Goal: Information Seeking & Learning: Learn about a topic

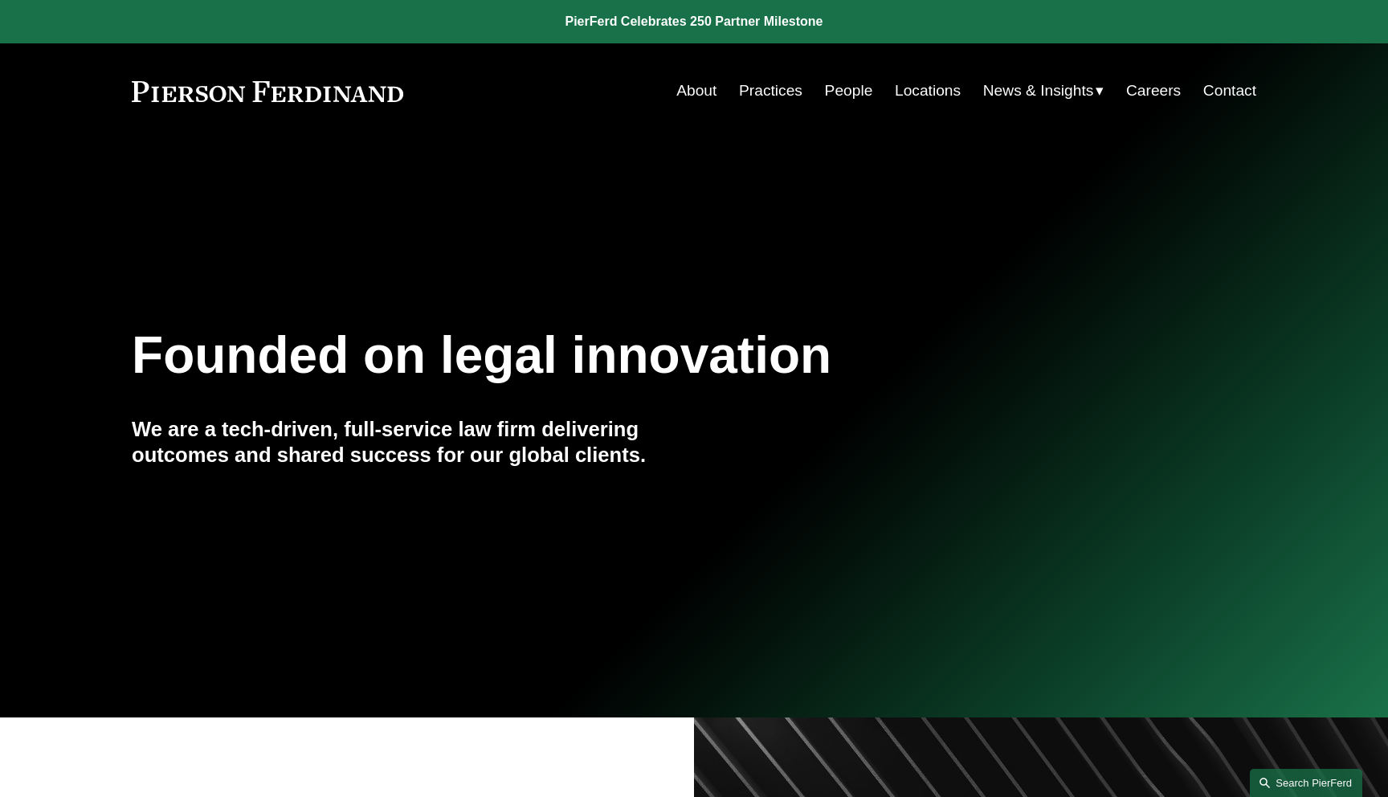
click at [1279, 773] on link "Search this site" at bounding box center [1306, 783] width 112 height 28
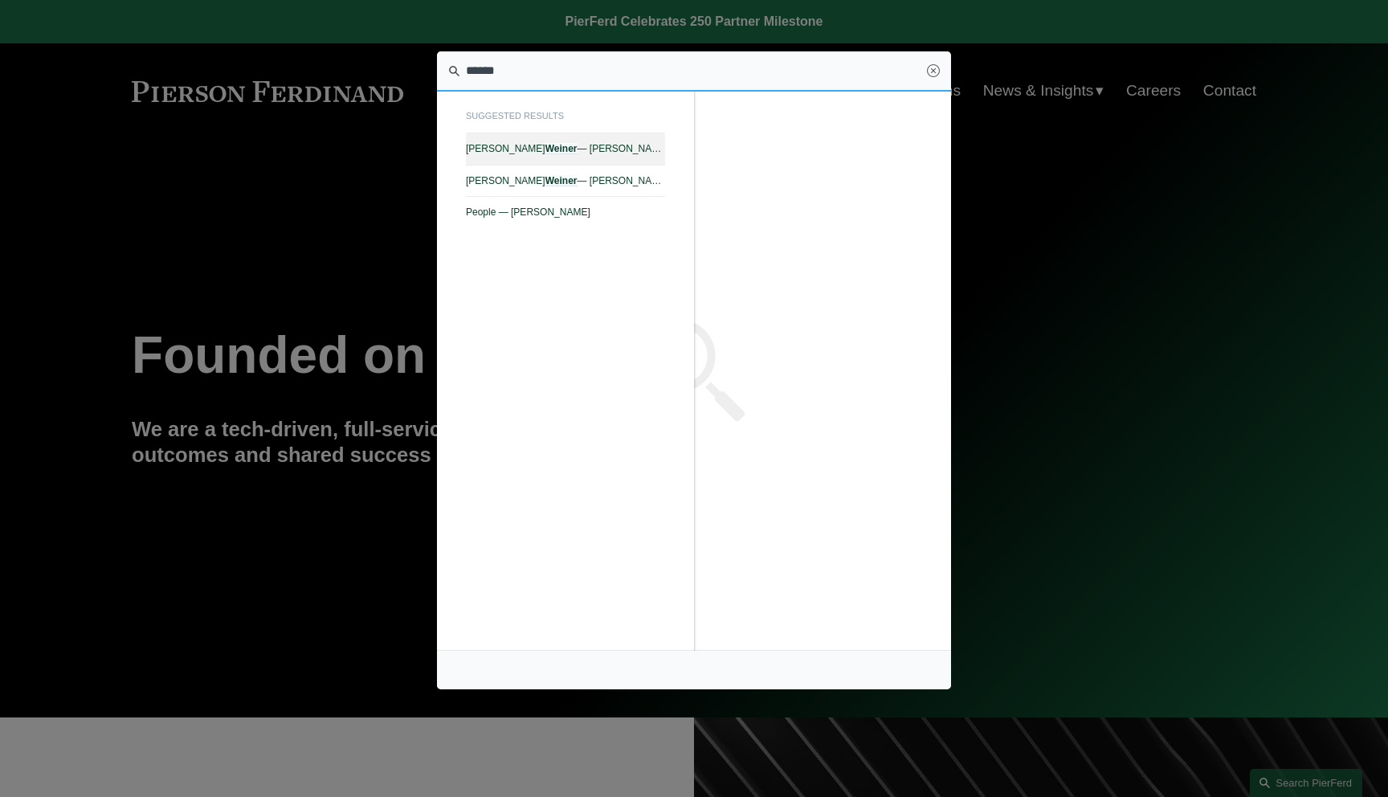
click at [634, 154] on span "[PERSON_NAME] — [PERSON_NAME]" at bounding box center [565, 148] width 199 height 11
type input "******"
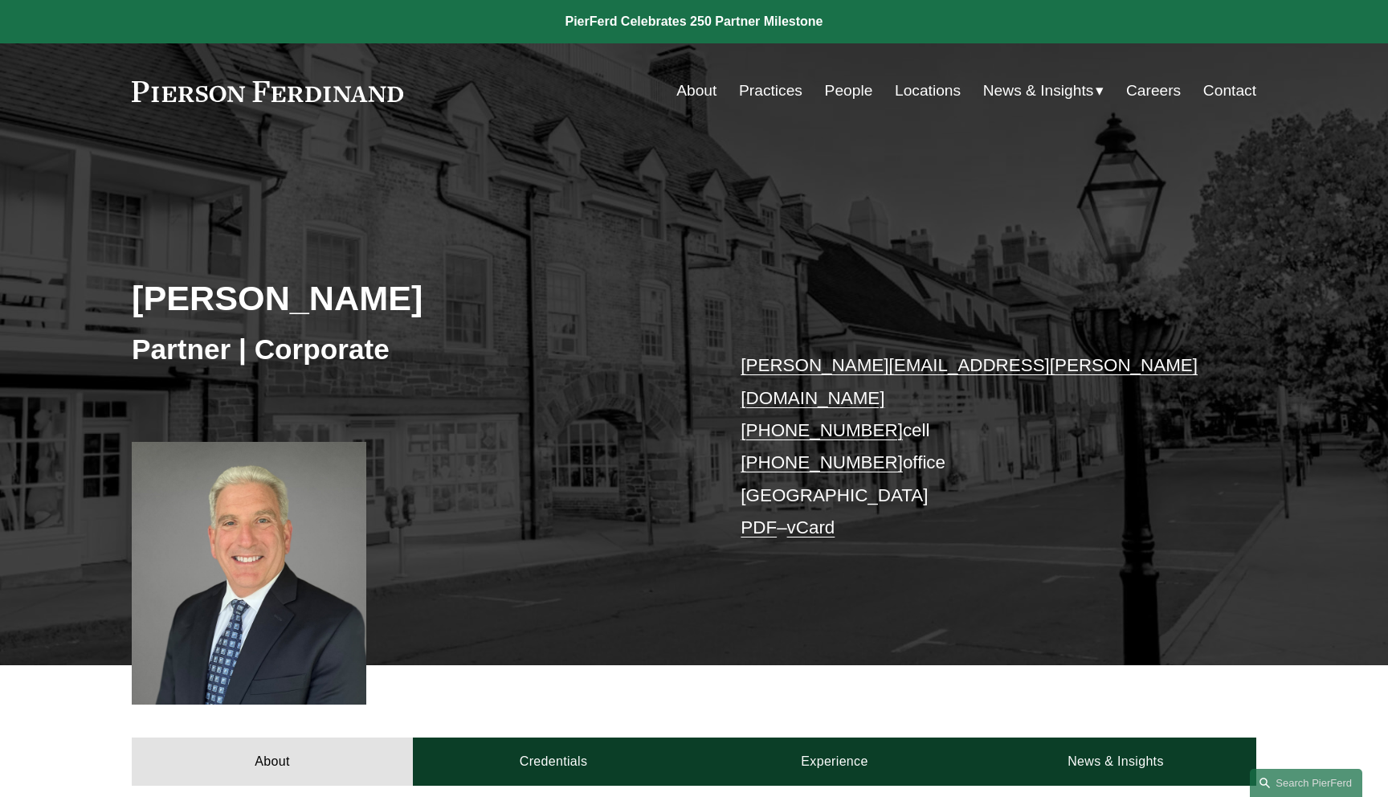
scroll to position [474, 0]
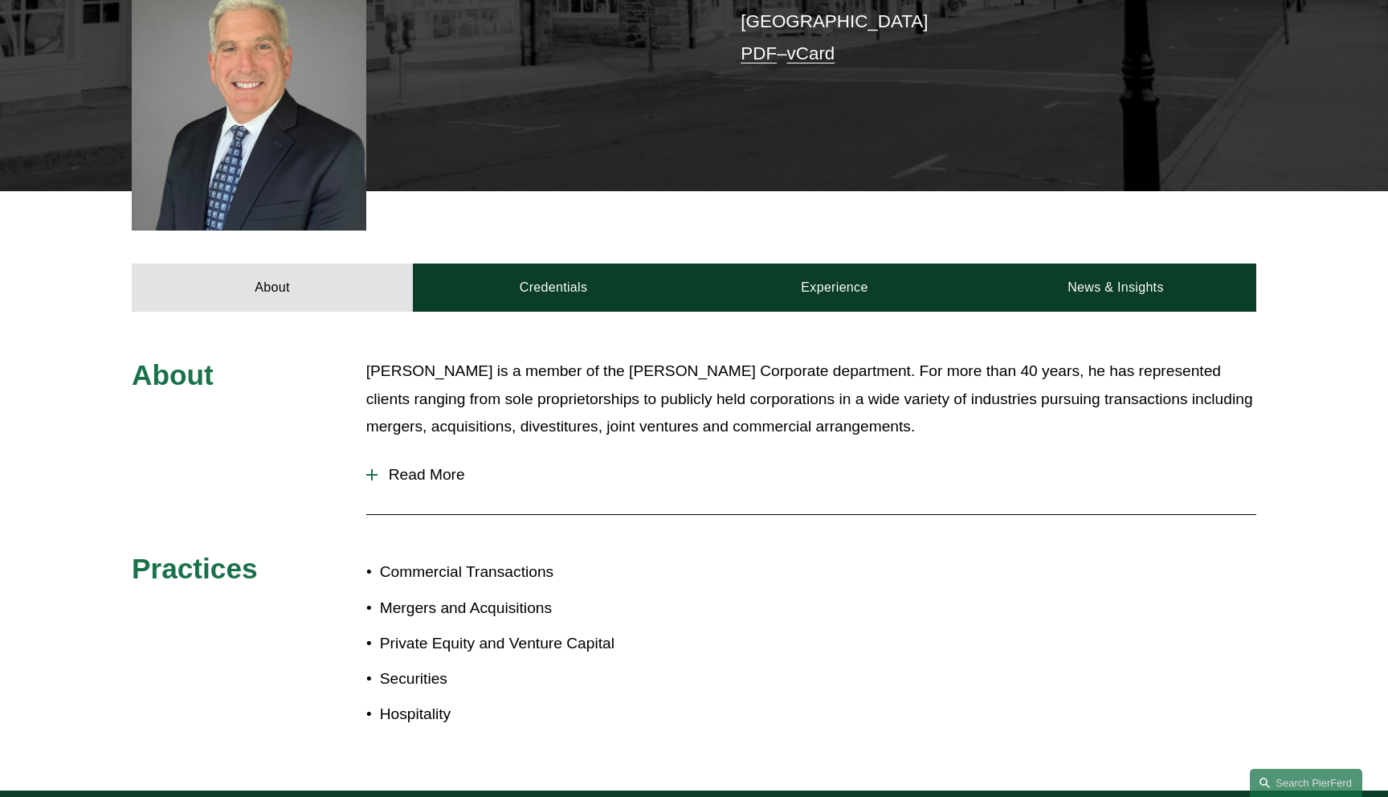
click at [442, 466] on span "Read More" at bounding box center [816, 475] width 879 height 18
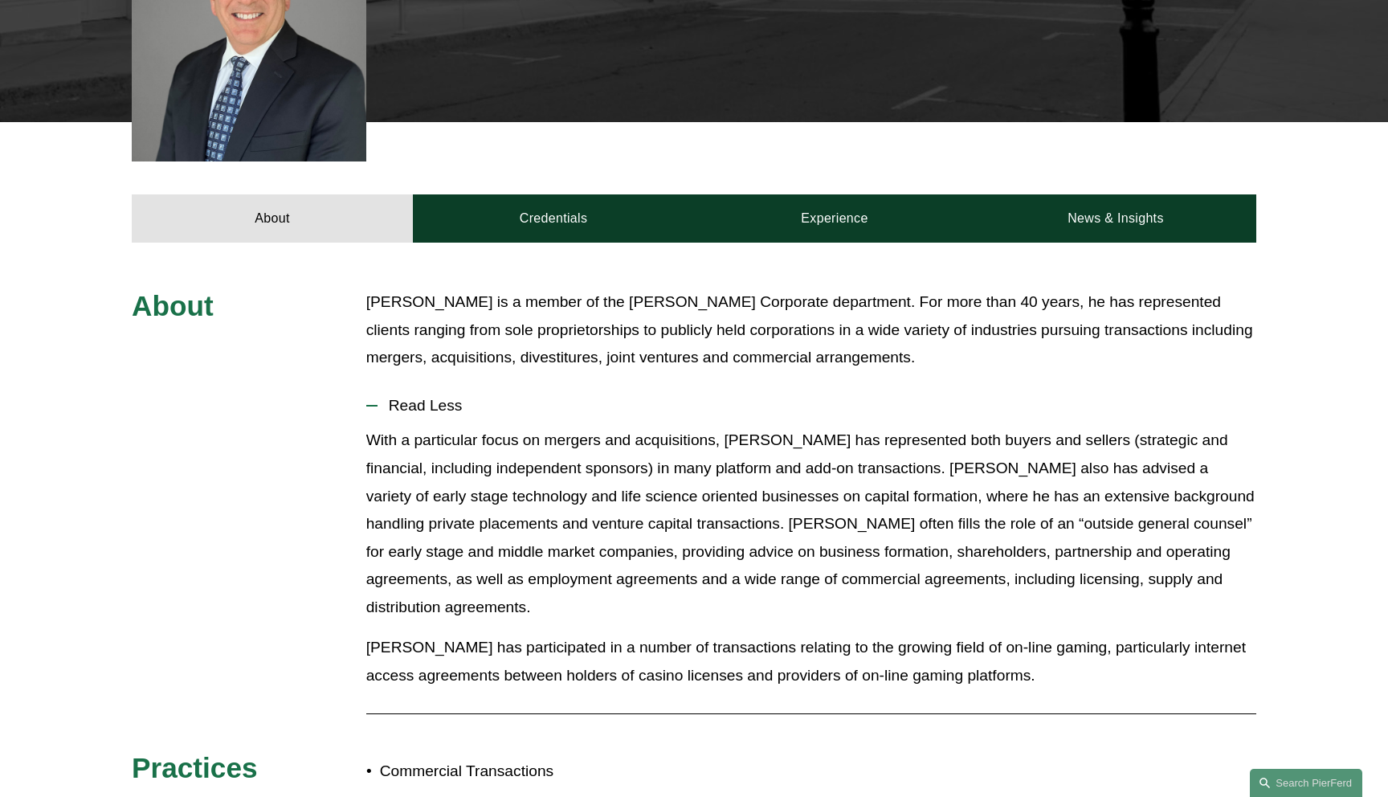
click at [449, 385] on button "Read Less" at bounding box center [811, 406] width 890 height 42
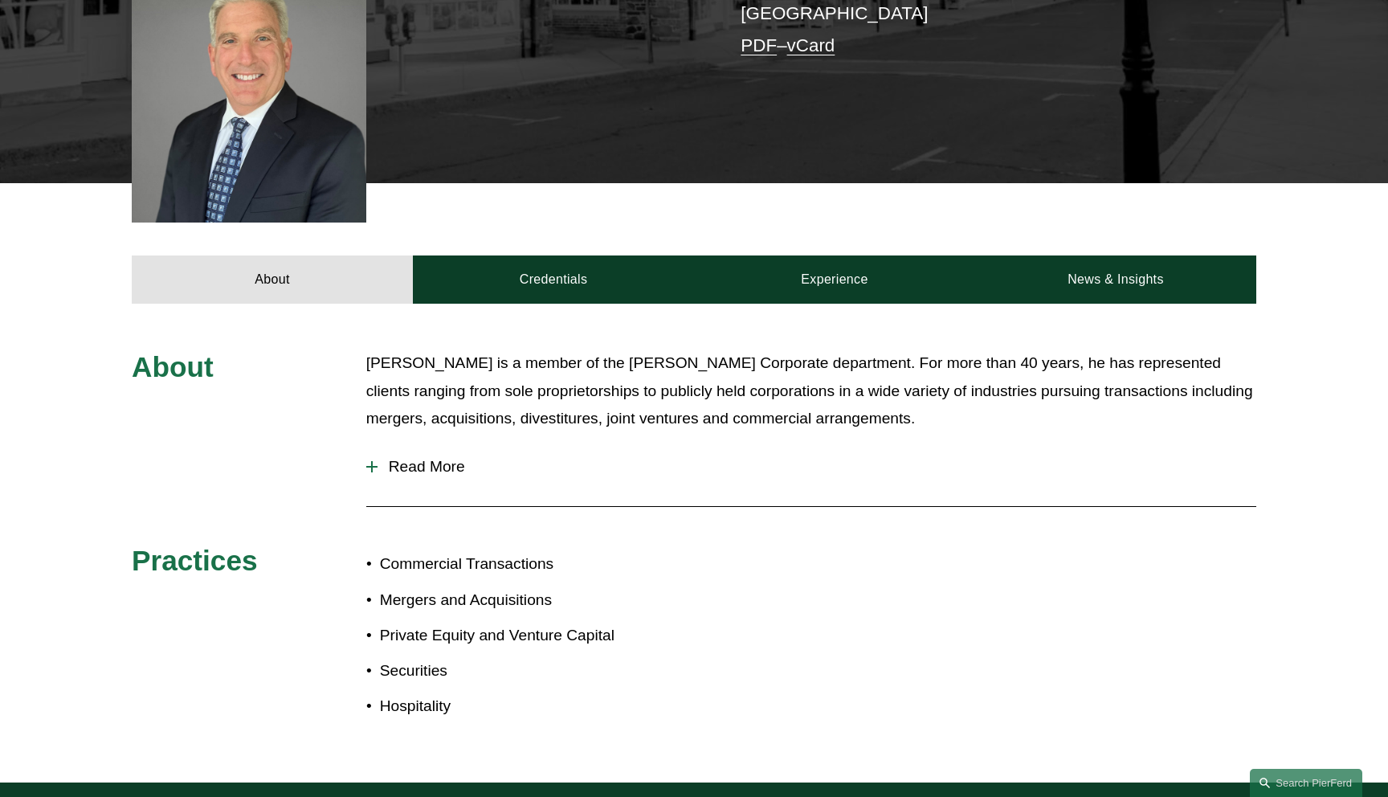
scroll to position [475, 0]
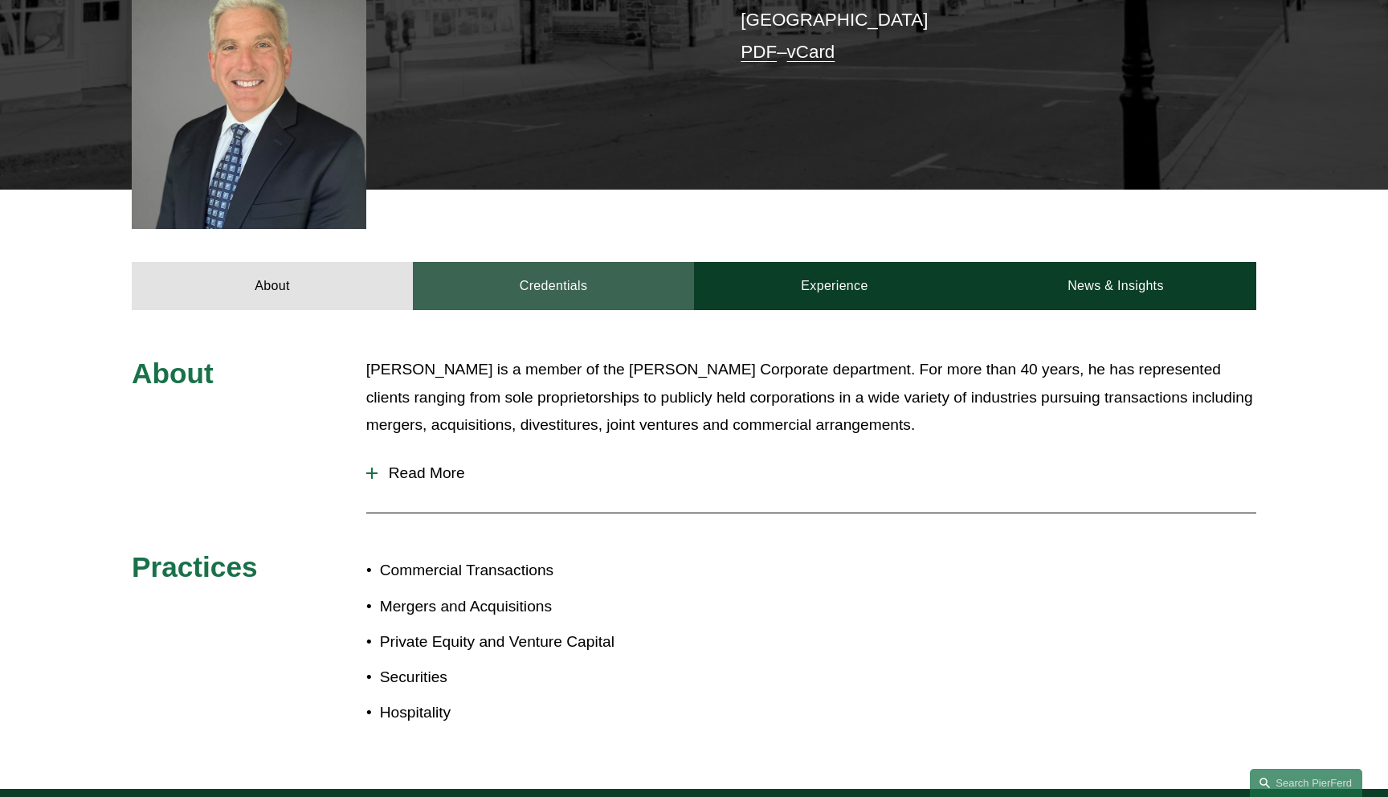
click at [557, 264] on link "Credentials" at bounding box center [553, 286] width 281 height 48
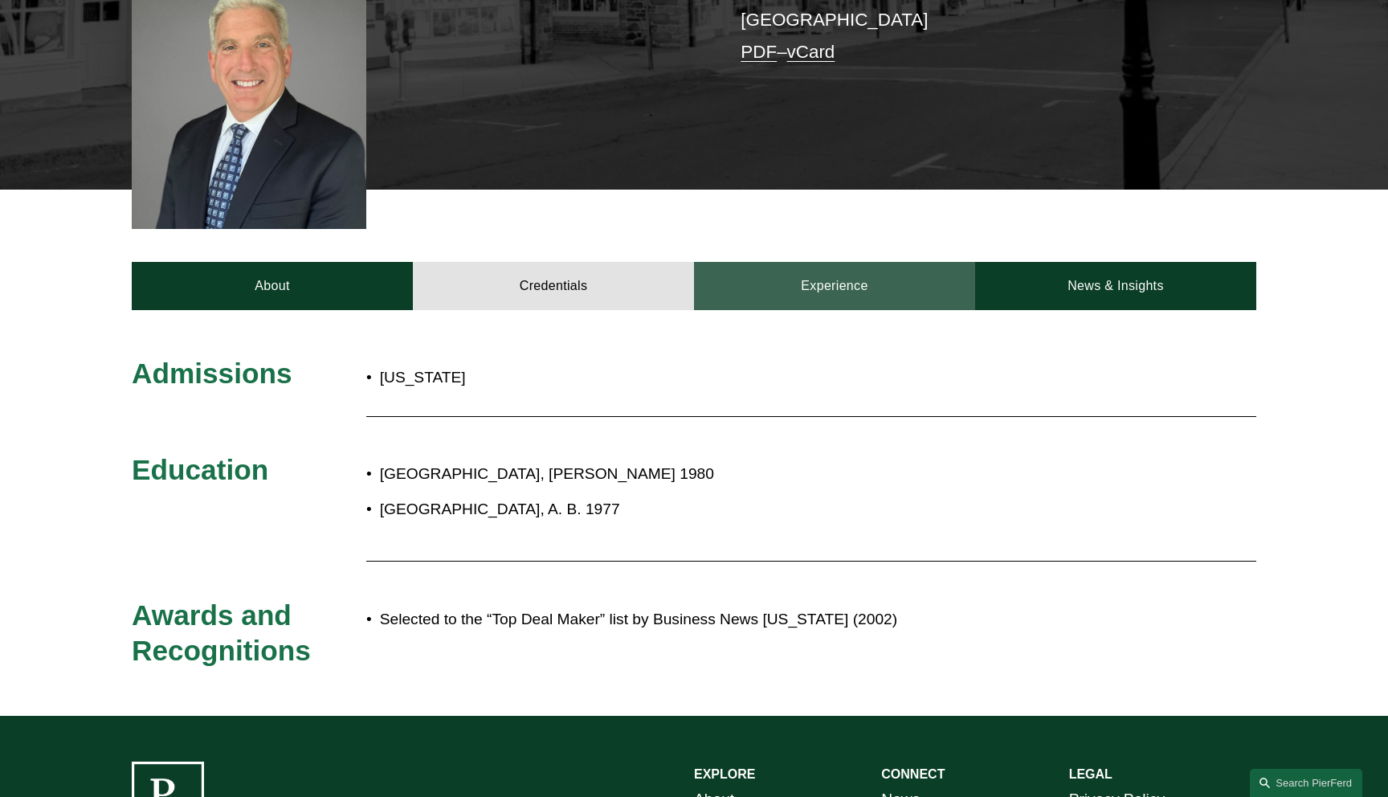
click at [782, 264] on link "Experience" at bounding box center [834, 286] width 281 height 48
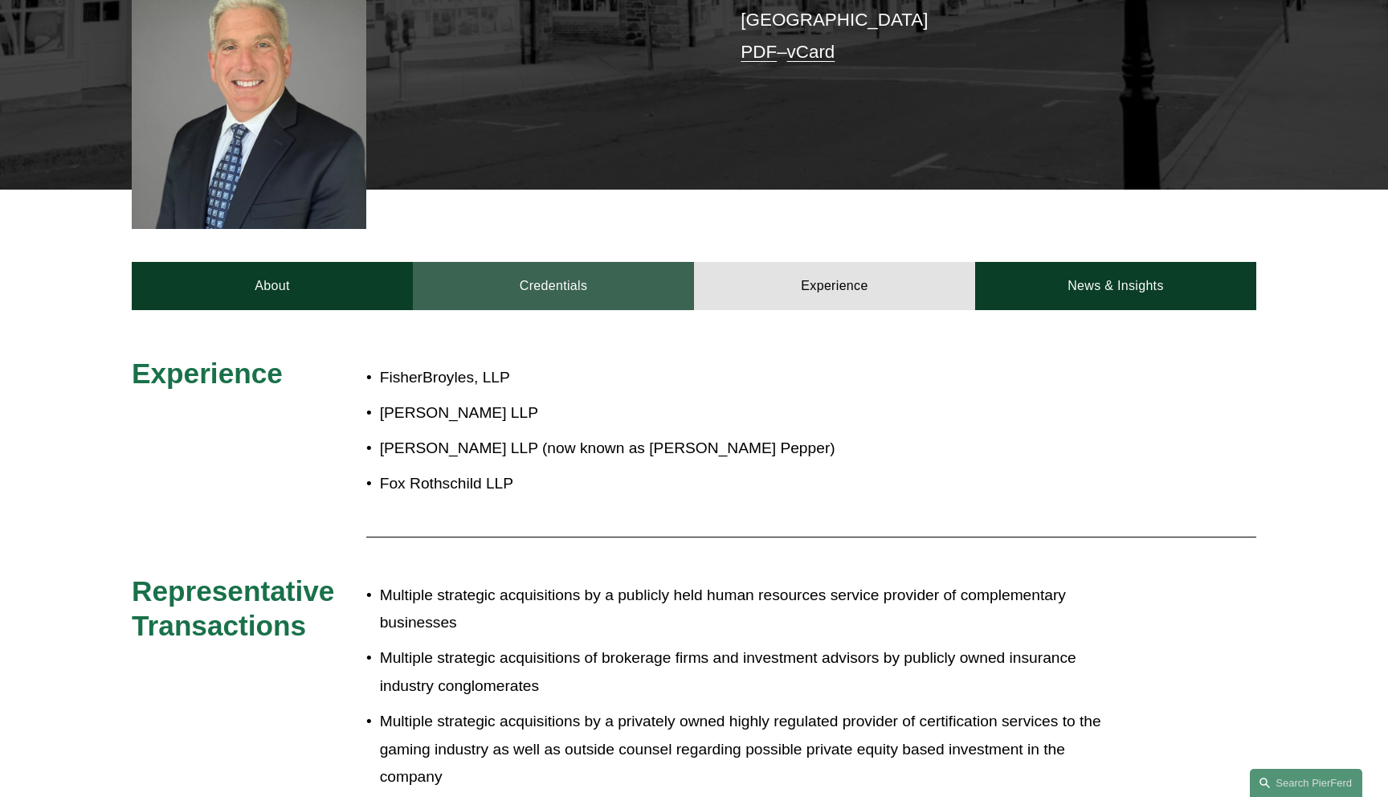
click at [585, 275] on link "Credentials" at bounding box center [553, 286] width 281 height 48
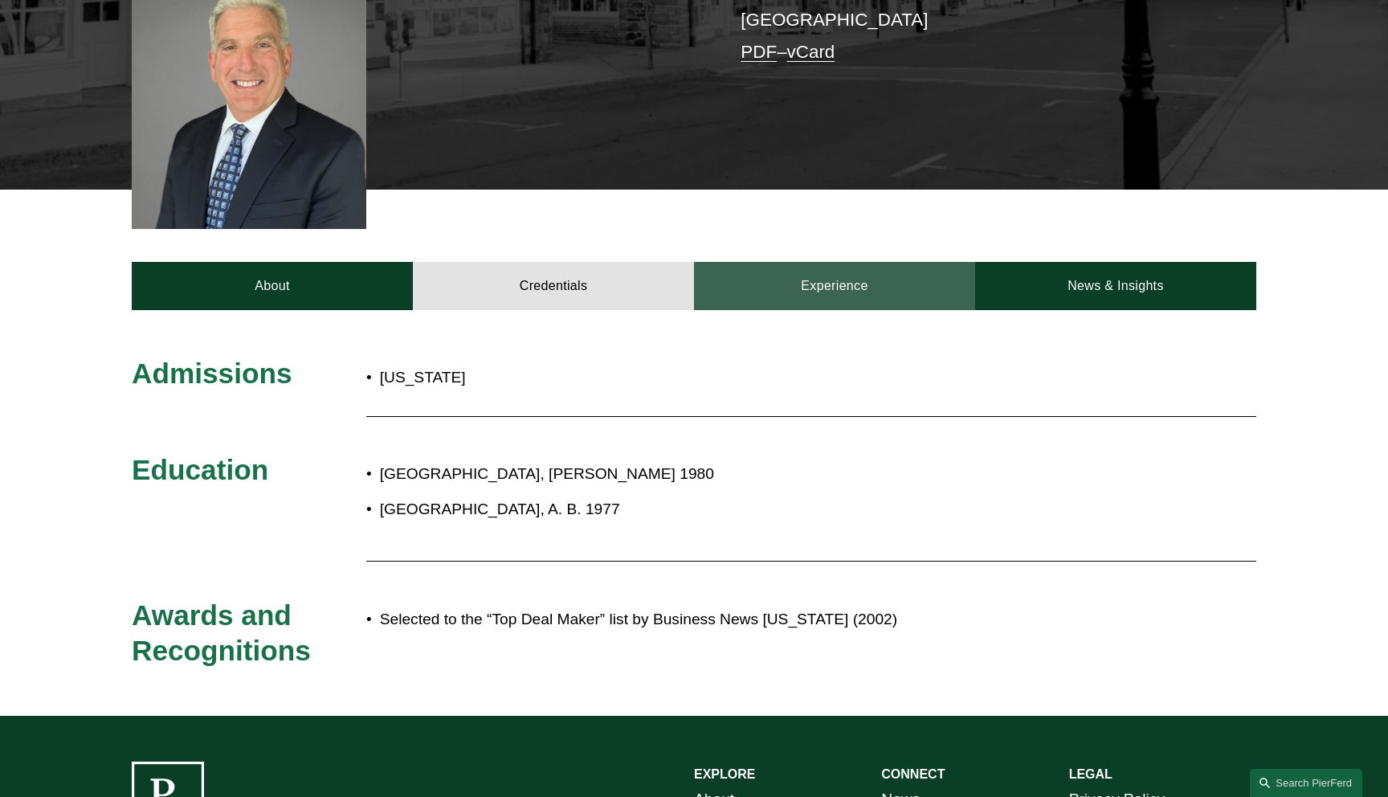
click at [797, 281] on link "Experience" at bounding box center [834, 286] width 281 height 48
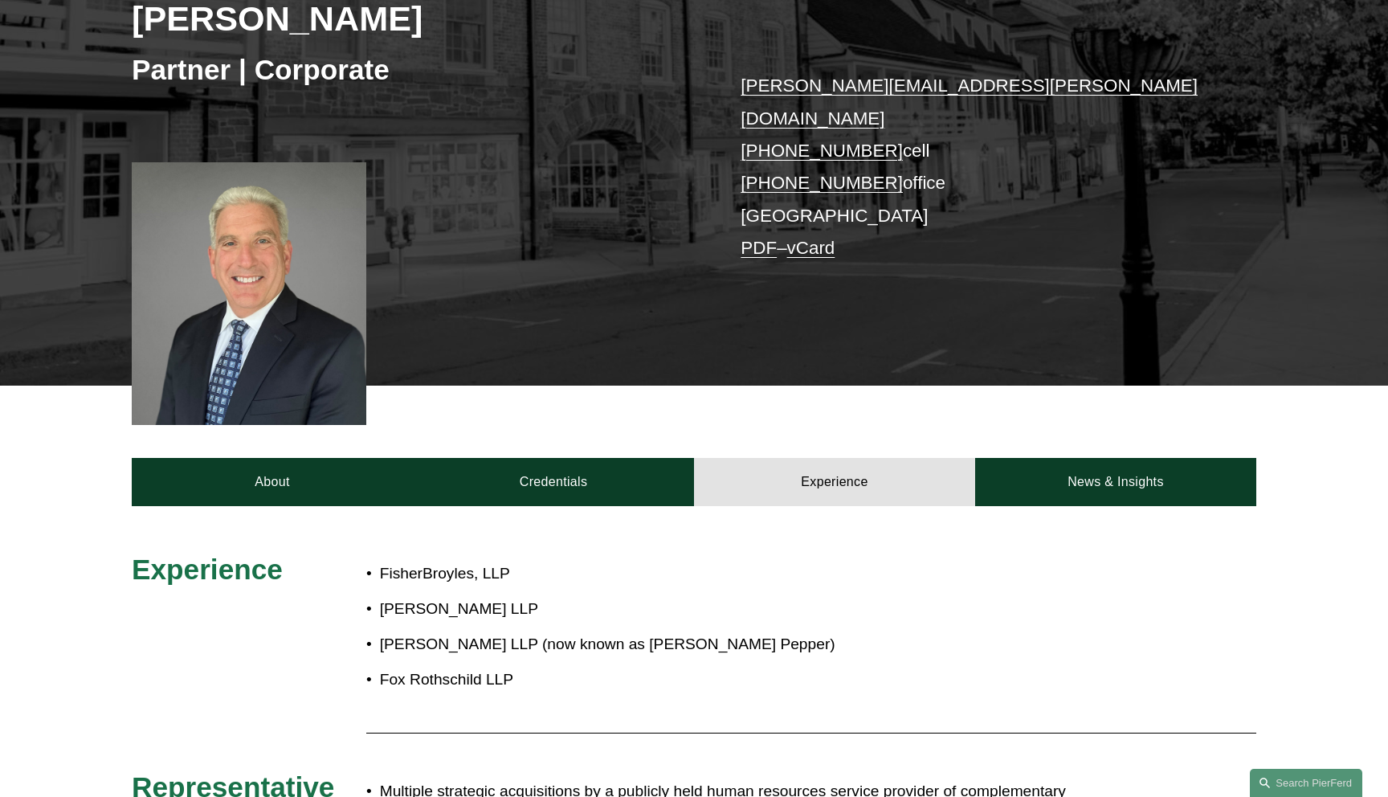
scroll to position [215, 0]
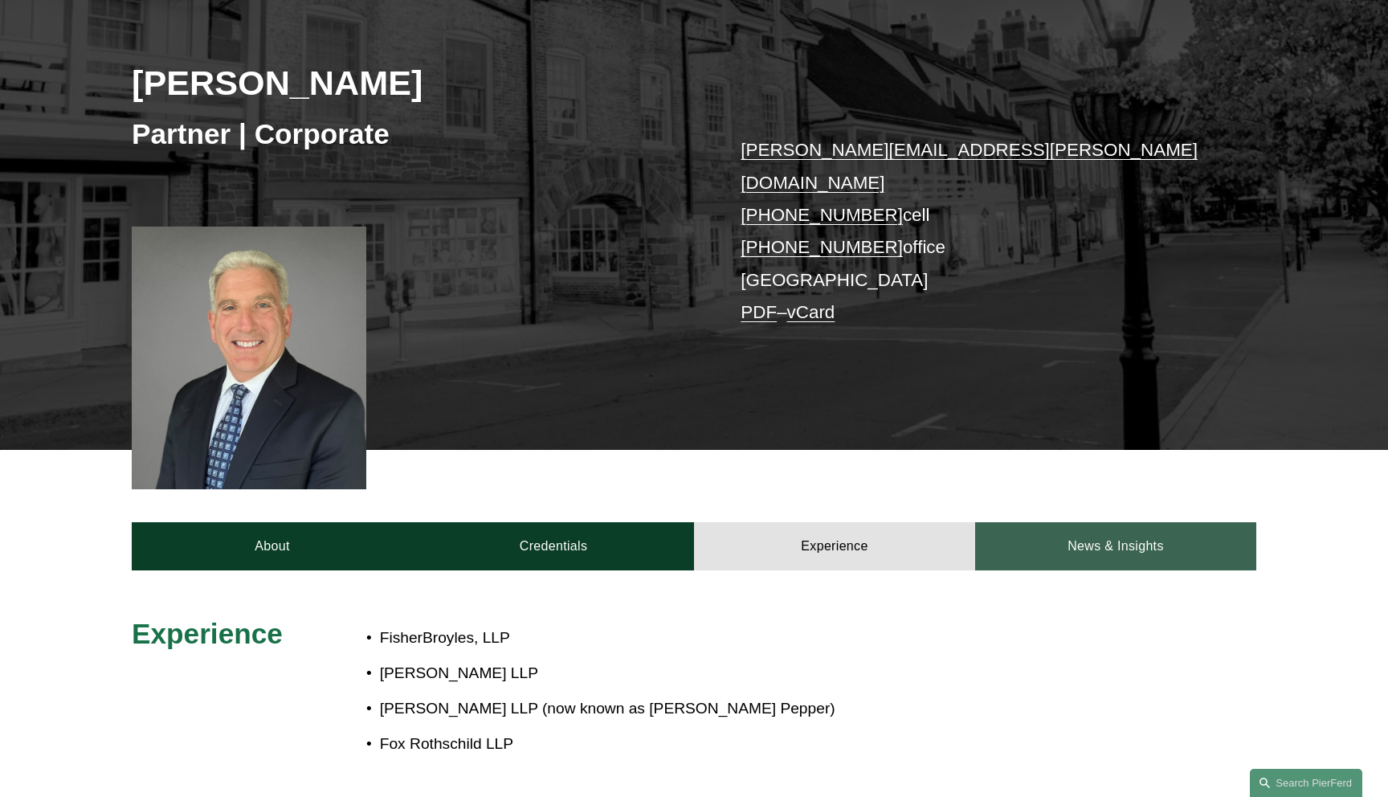
click at [1095, 538] on link "News & Insights" at bounding box center [1115, 546] width 281 height 48
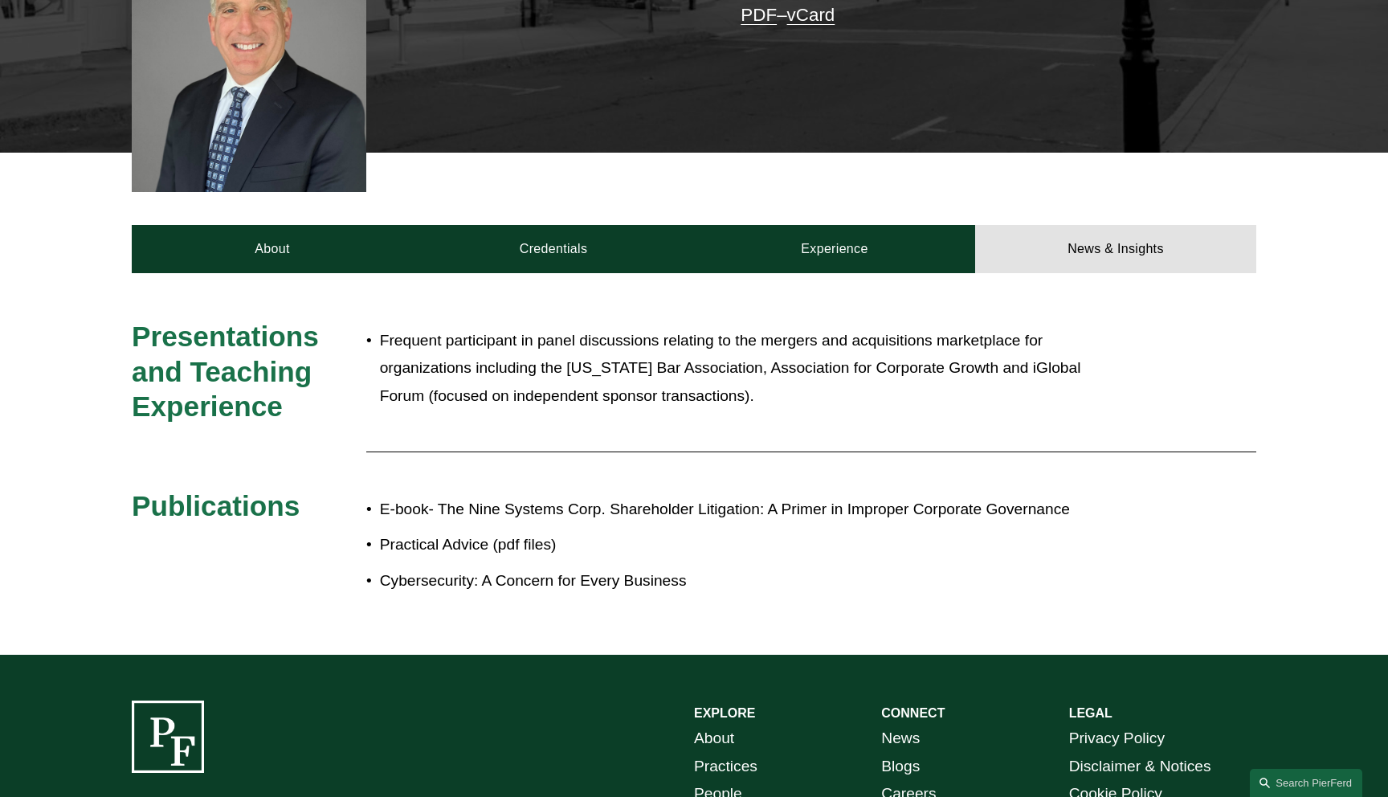
scroll to position [476, 0]
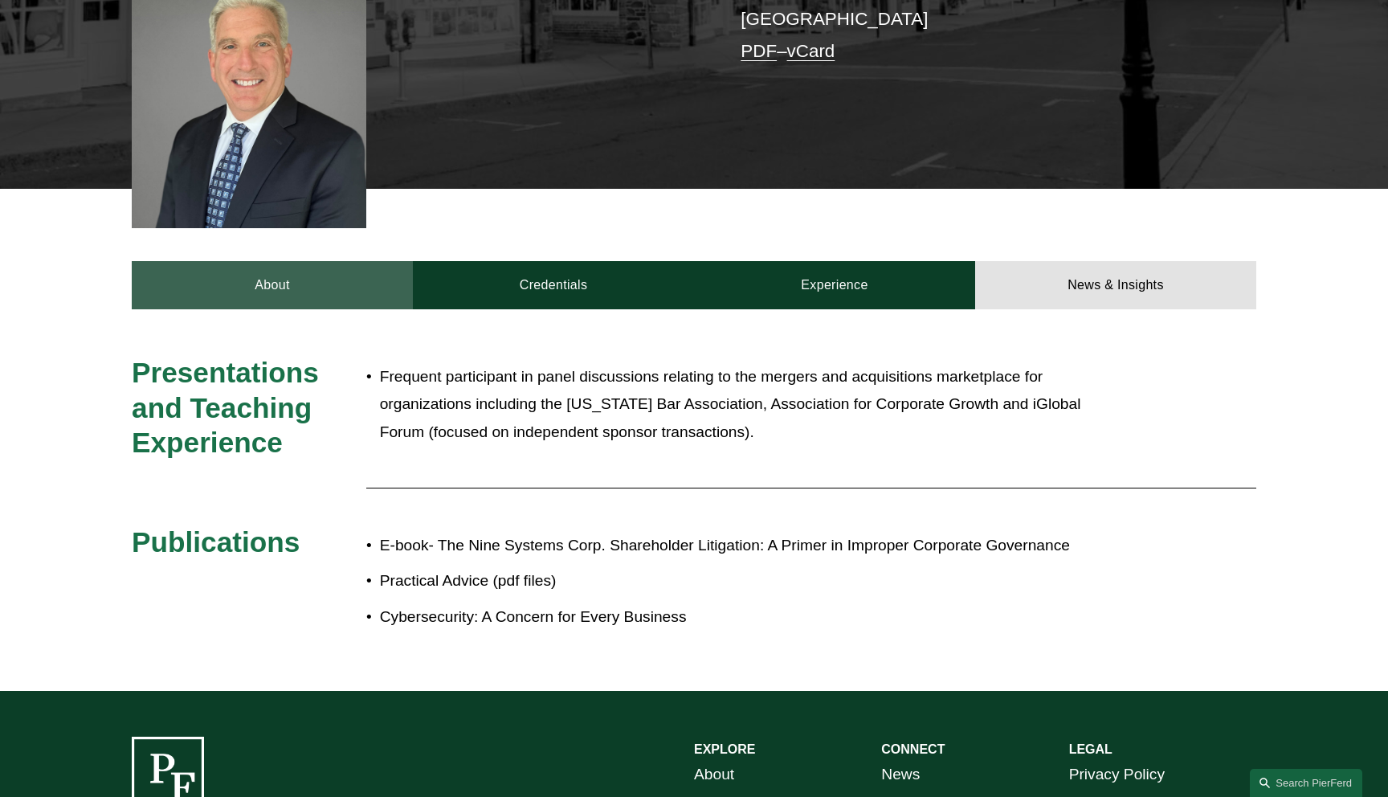
click at [322, 263] on link "About" at bounding box center [272, 285] width 281 height 48
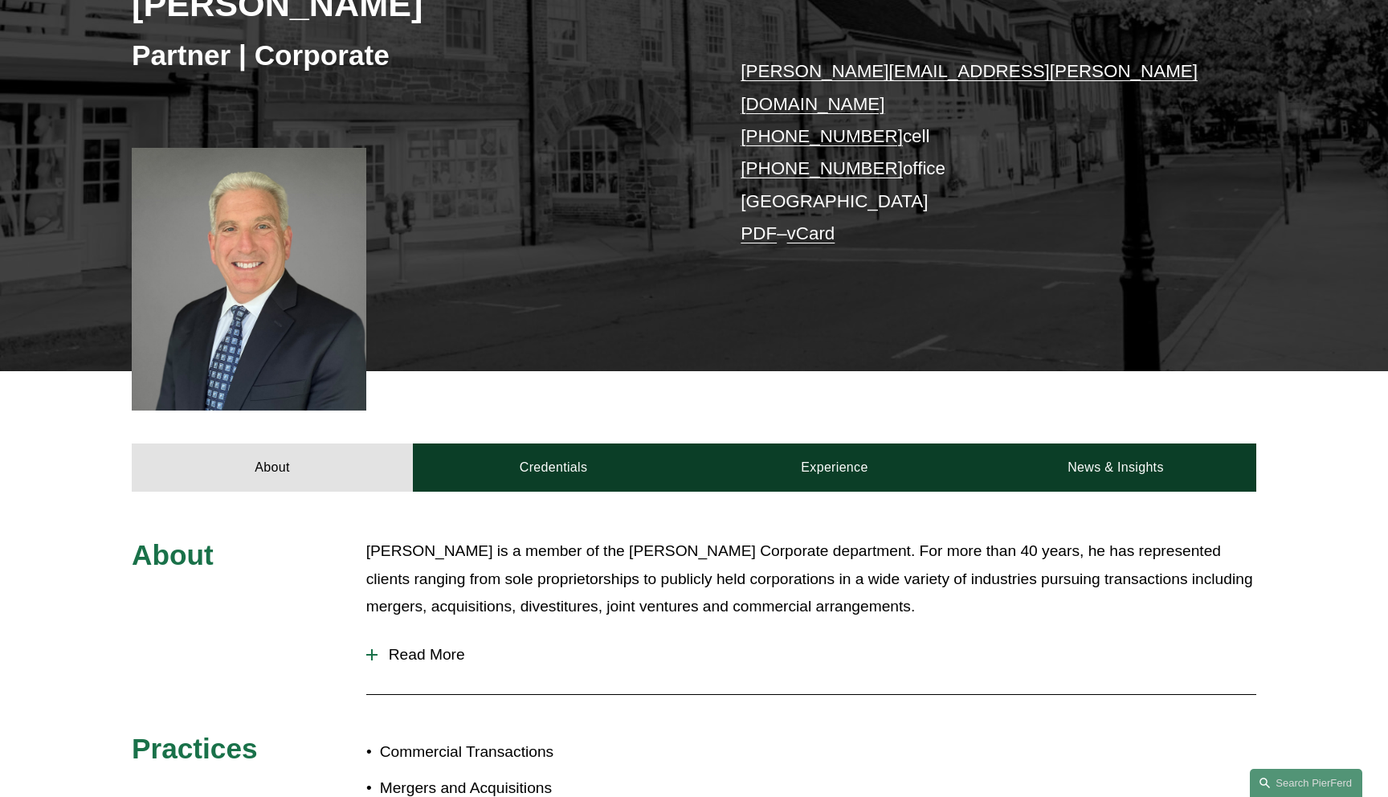
scroll to position [0, 0]
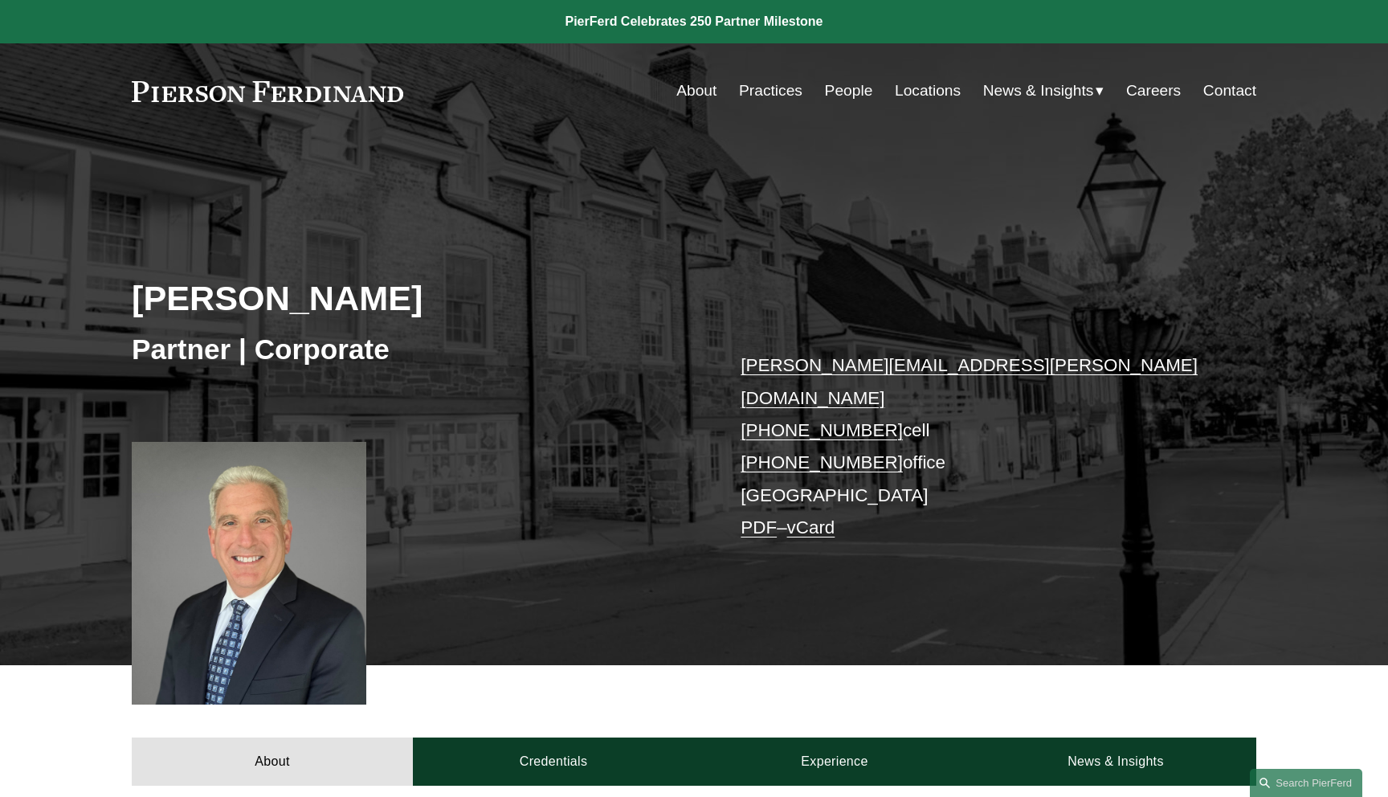
click at [512, 267] on div "Michael Weiner Partner | Corporate michael.weiner@pierferd.com +1.609.464.3833 …" at bounding box center [694, 423] width 1388 height 484
